Goal: Task Accomplishment & Management: Manage account settings

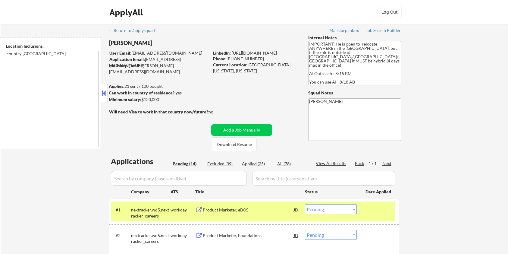
select select ""pending""
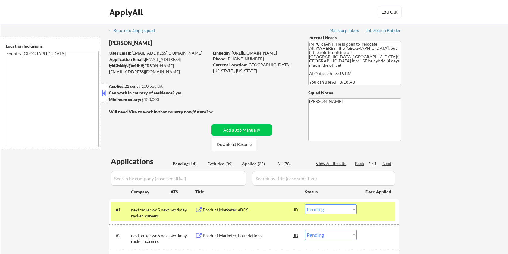
select select ""pending""
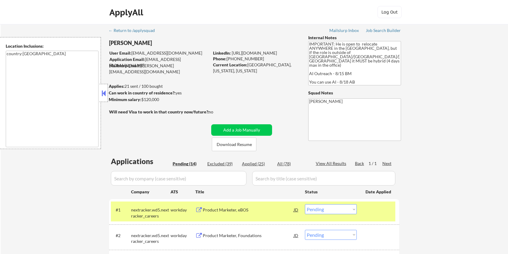
select select ""pending""
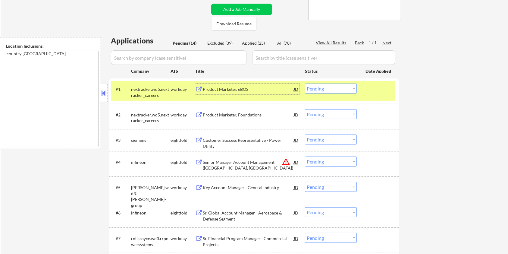
scroll to position [121, 0]
click at [334, 88] on select "Choose an option... Pending Applied Excluded (Questions) Excluded (Expired) Exc…" at bounding box center [331, 88] width 52 height 10
click at [305, 83] on select "Choose an option... Pending Applied Excluded (Questions) Excluded (Expired) Exc…" at bounding box center [331, 88] width 52 height 10
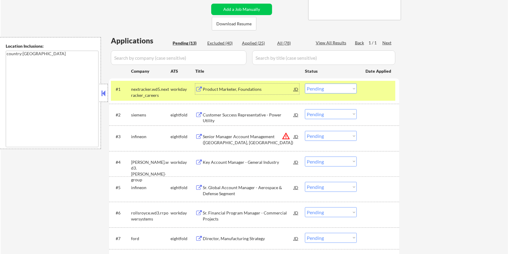
click at [227, 87] on div "Product Marketer, Foundations" at bounding box center [248, 89] width 91 height 6
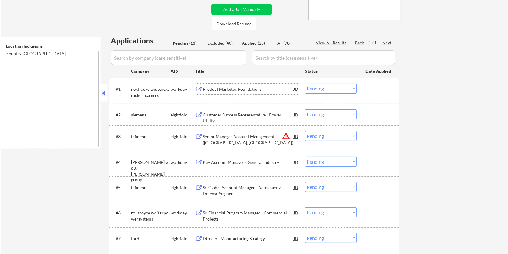
click at [326, 87] on select "Choose an option... Pending Applied Excluded (Questions) Excluded (Expired) Exc…" at bounding box center [331, 88] width 52 height 10
click at [340, 87] on select "Choose an option... Pending Applied Excluded (Questions) Excluded (Expired) Exc…" at bounding box center [331, 88] width 52 height 10
click at [305, 83] on select "Choose an option... Pending Applied Excluded (Questions) Excluded (Expired) Exc…" at bounding box center [331, 88] width 52 height 10
select select ""pending""
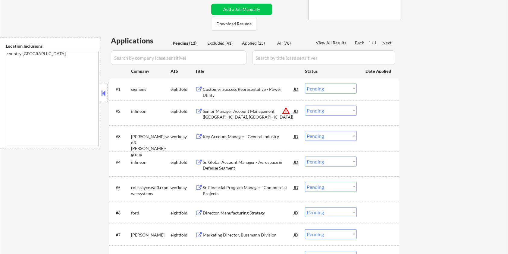
click at [224, 135] on div "Key Account Manager - General Industry" at bounding box center [248, 136] width 91 height 6
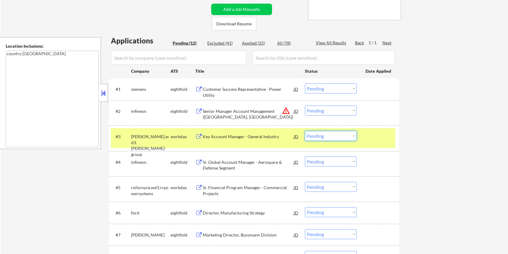
click at [344, 137] on select "Choose an option... Pending Applied Excluded (Questions) Excluded (Expired) Exc…" at bounding box center [331, 136] width 52 height 10
click at [305, 131] on select "Choose an option... Pending Applied Excluded (Questions) Excluded (Expired) Exc…" at bounding box center [331, 136] width 52 height 10
select select ""pending""
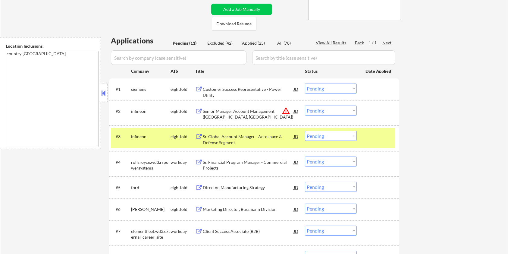
click at [241, 163] on div "Sr. Financial Program Manager - Commercial Projects" at bounding box center [248, 165] width 91 height 12
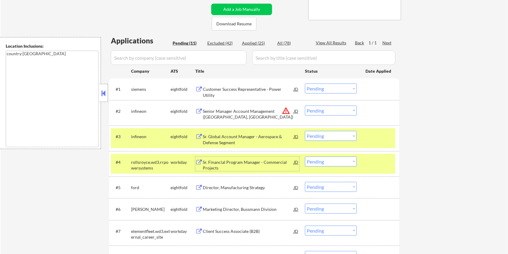
click at [334, 162] on select "Choose an option... Pending Applied Excluded (Questions) Excluded (Expired) Exc…" at bounding box center [331, 161] width 52 height 10
click at [305, 156] on select "Choose an option... Pending Applied Excluded (Questions) Excluded (Expired) Exc…" at bounding box center [331, 161] width 52 height 10
select select ""pending""
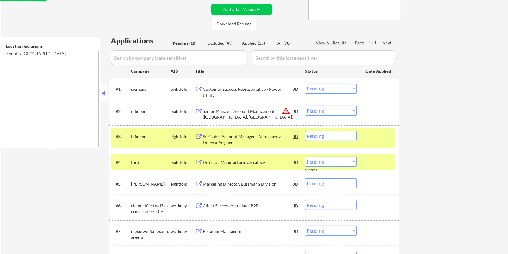
click at [372, 135] on div at bounding box center [379, 136] width 27 height 11
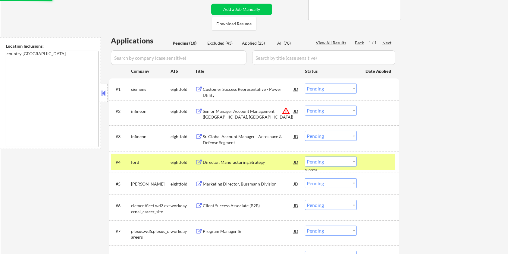
click at [375, 162] on div at bounding box center [379, 161] width 27 height 11
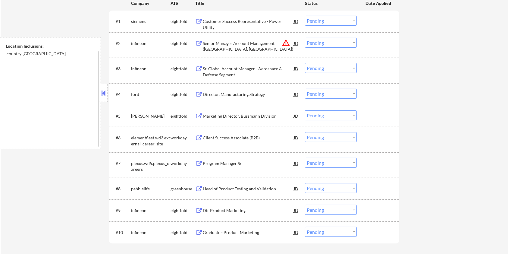
scroll to position [201, 0]
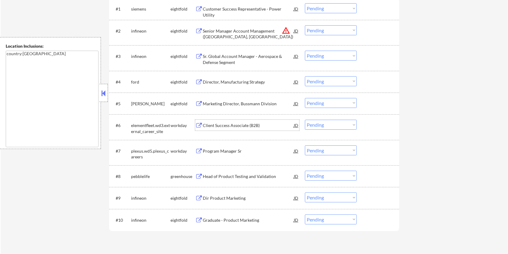
click at [222, 124] on div "Client Success Associate (B2B)" at bounding box center [248, 125] width 91 height 6
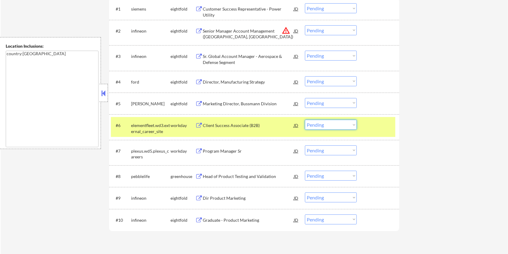
click at [329, 125] on select "Choose an option... Pending Applied Excluded (Questions) Excluded (Expired) Exc…" at bounding box center [331, 125] width 52 height 10
click at [305, 120] on select "Choose an option... Pending Applied Excluded (Questions) Excluded (Expired) Exc…" at bounding box center [331, 125] width 52 height 10
select select ""pending""
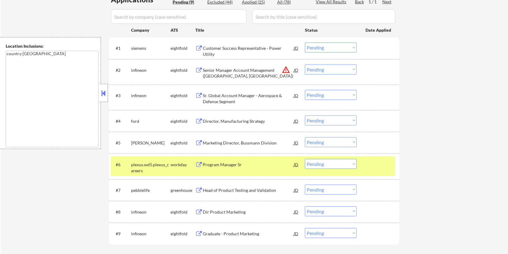
scroll to position [80, 0]
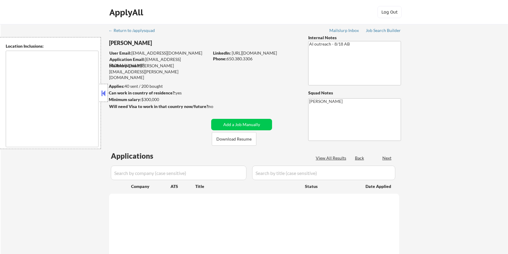
select select ""pending""
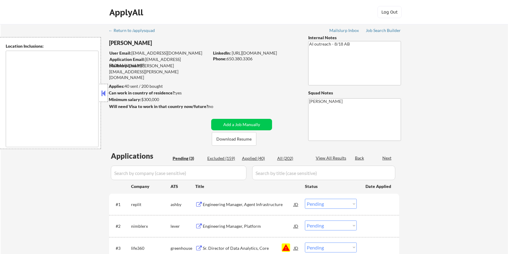
type textarea "[GEOGRAPHIC_DATA], [GEOGRAPHIC_DATA] [GEOGRAPHIC_DATA], [GEOGRAPHIC_DATA] [GEOG…"
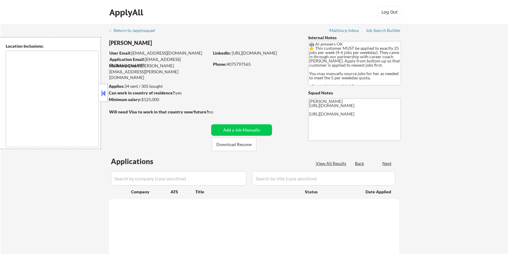
select select ""pending""
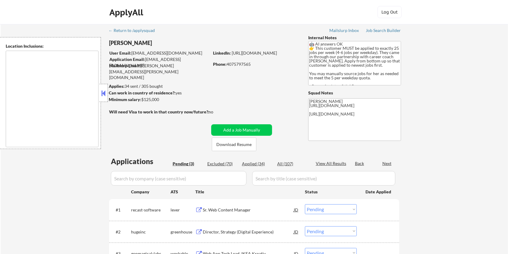
type textarea "[GEOGRAPHIC_DATA], [GEOGRAPHIC_DATA] [GEOGRAPHIC_DATA], [GEOGRAPHIC_DATA] [GEOG…"
